Goal: Task Accomplishment & Management: Manage account settings

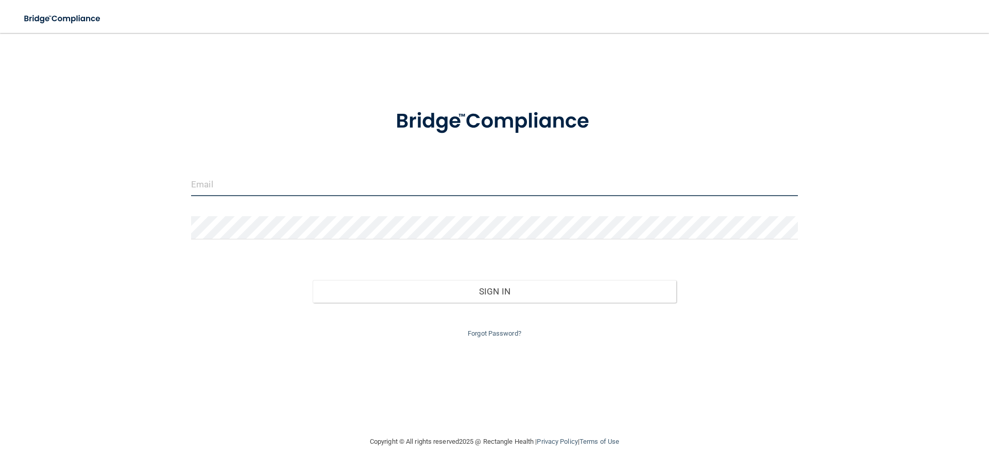
click at [303, 186] on input "email" at bounding box center [494, 184] width 607 height 23
type input "[EMAIL_ADDRESS][DOMAIN_NAME]"
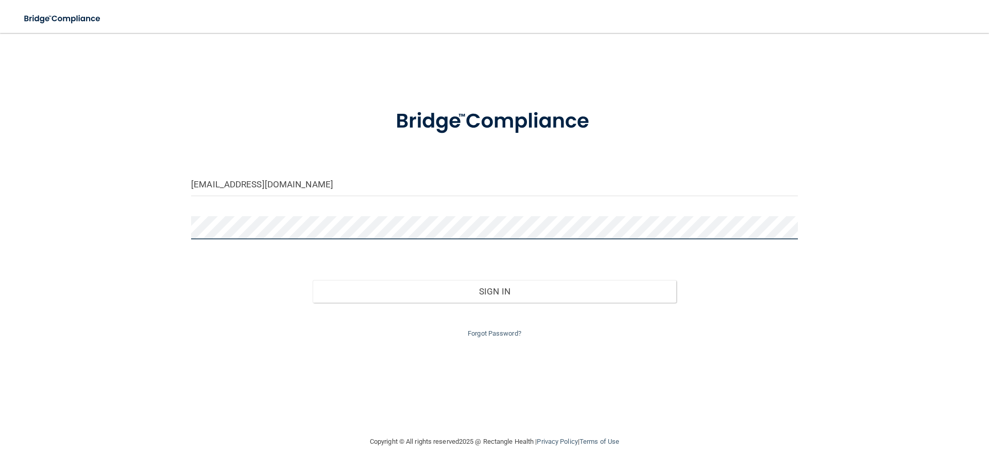
click at [313, 280] on button "Sign In" at bounding box center [495, 291] width 364 height 23
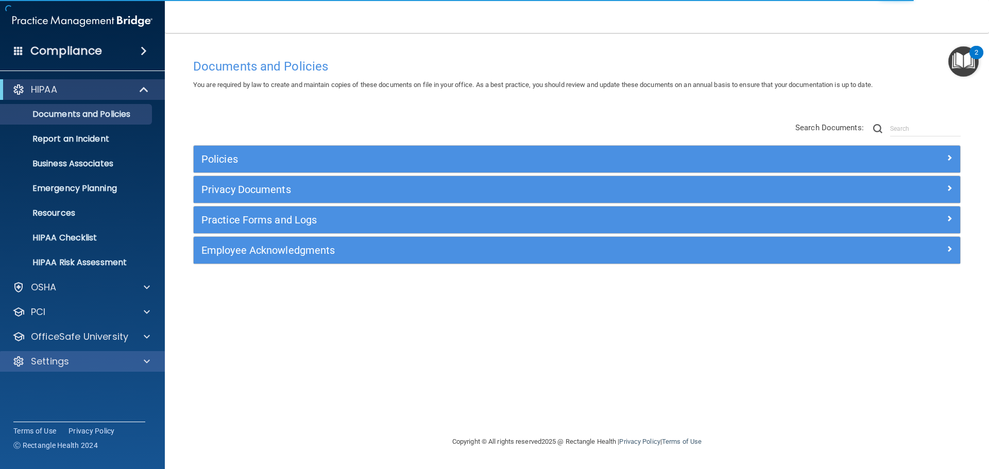
click at [81, 368] on div "Settings" at bounding box center [82, 361] width 165 height 21
click at [142, 364] on div at bounding box center [145, 361] width 26 height 12
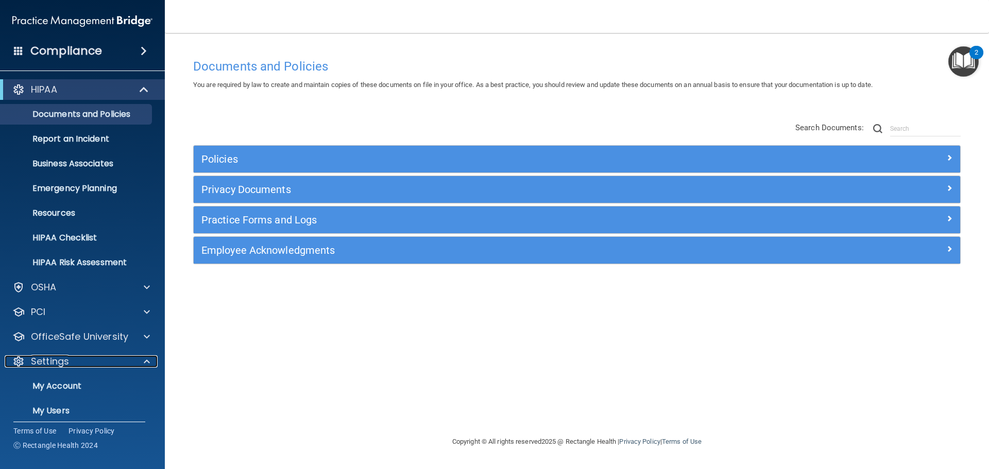
scroll to position [57, 0]
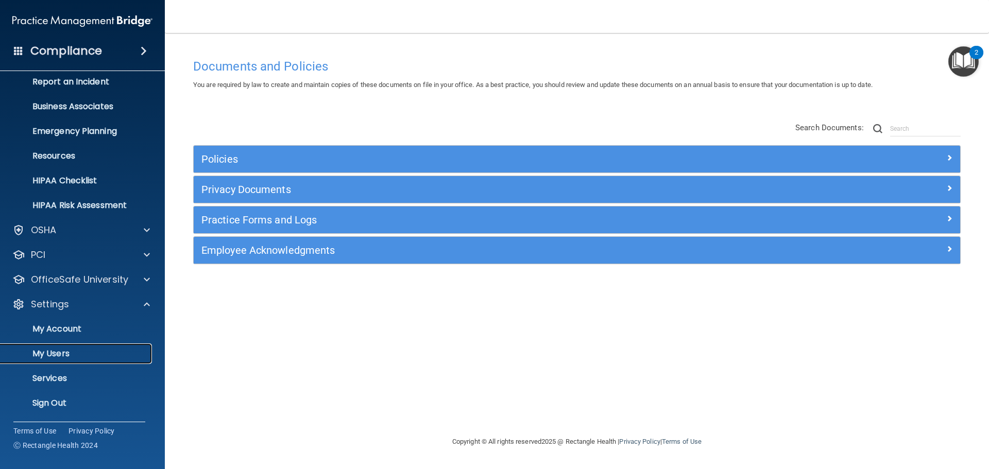
click at [76, 357] on p "My Users" at bounding box center [77, 354] width 141 height 10
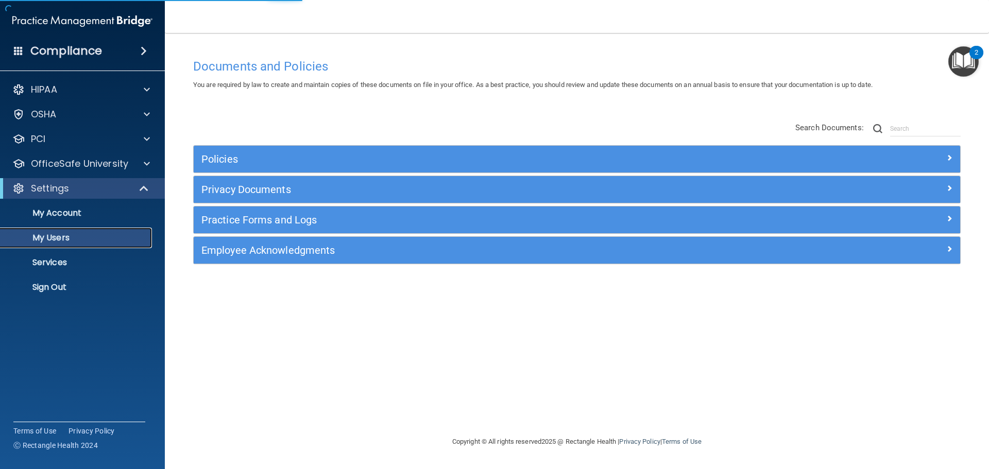
select select "20"
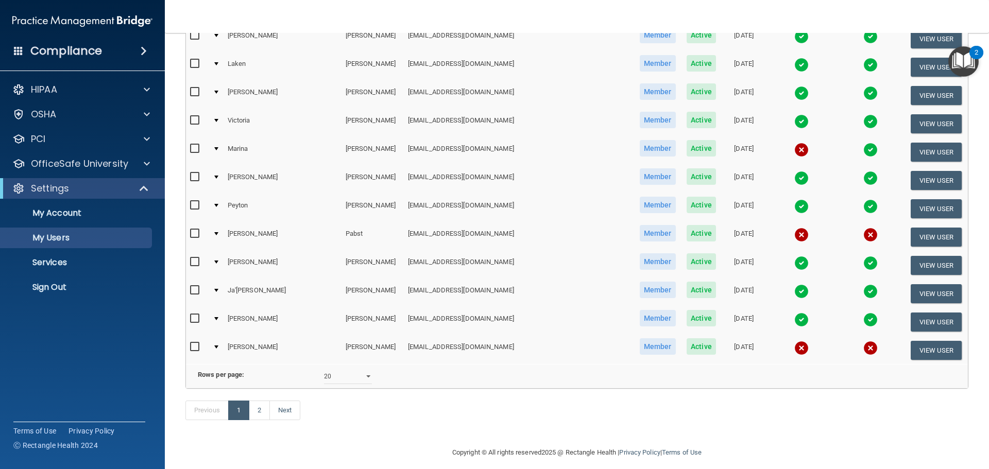
scroll to position [383, 0]
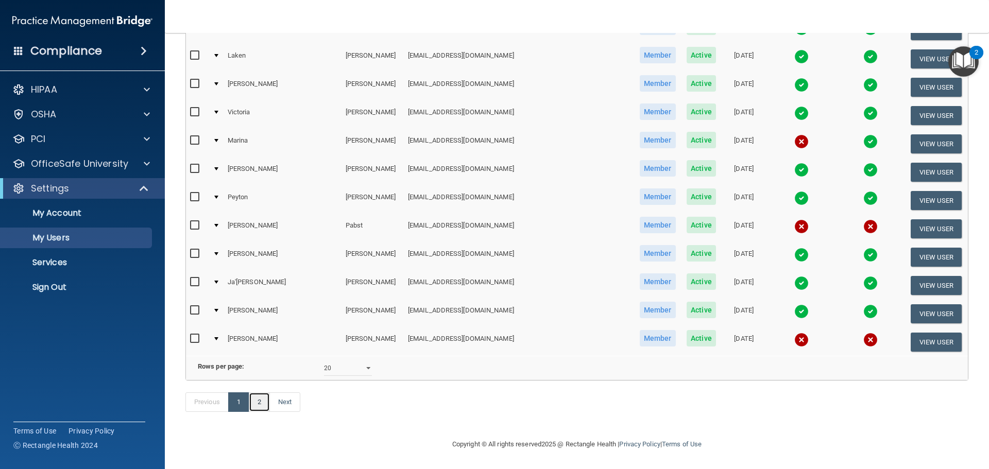
click at [259, 402] on link "2" at bounding box center [259, 402] width 21 height 20
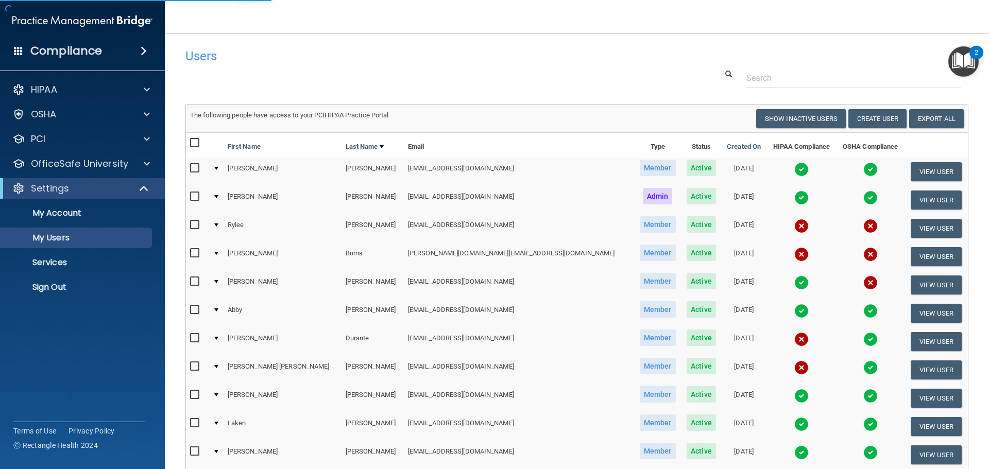
select select "20"
